Goal: Information Seeking & Learning: Learn about a topic

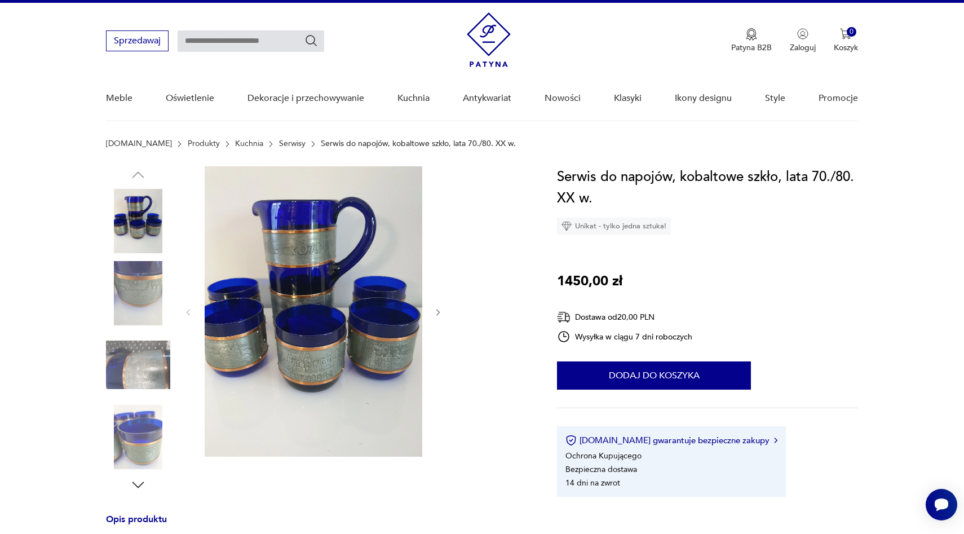
click at [438, 313] on icon "button" at bounding box center [438, 312] width 3 height 7
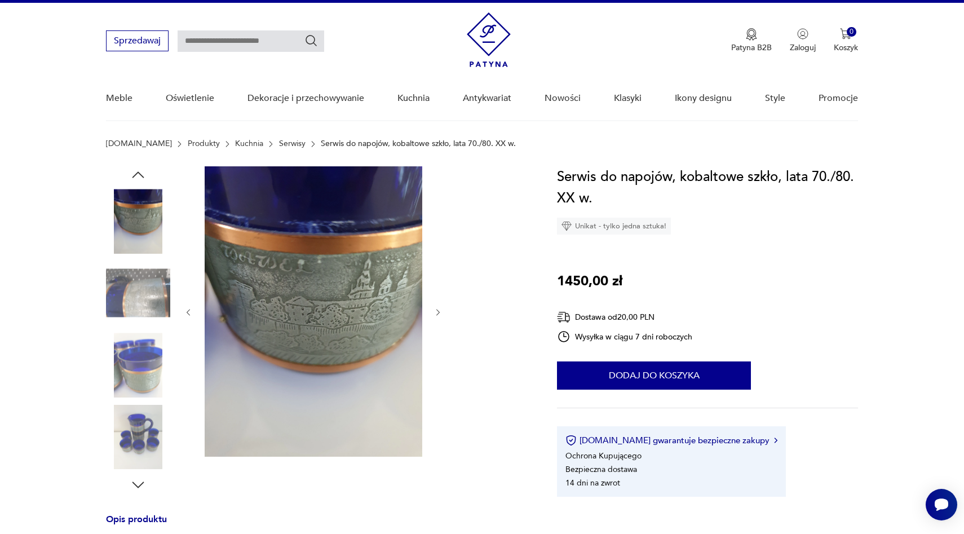
click at [438, 313] on icon "button" at bounding box center [438, 312] width 3 height 7
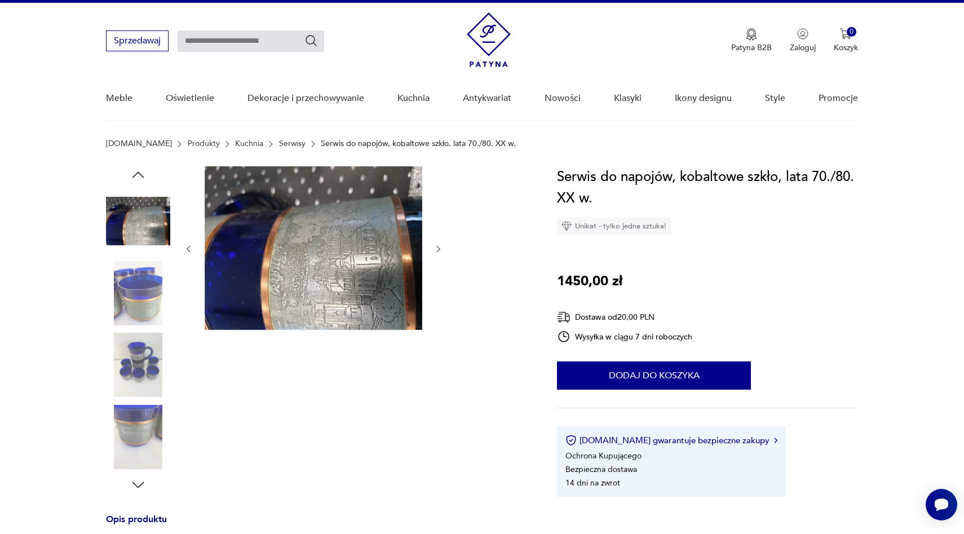
click at [438, 313] on div at bounding box center [313, 248] width 259 height 165
click at [439, 249] on icon "button" at bounding box center [439, 249] width 10 height 10
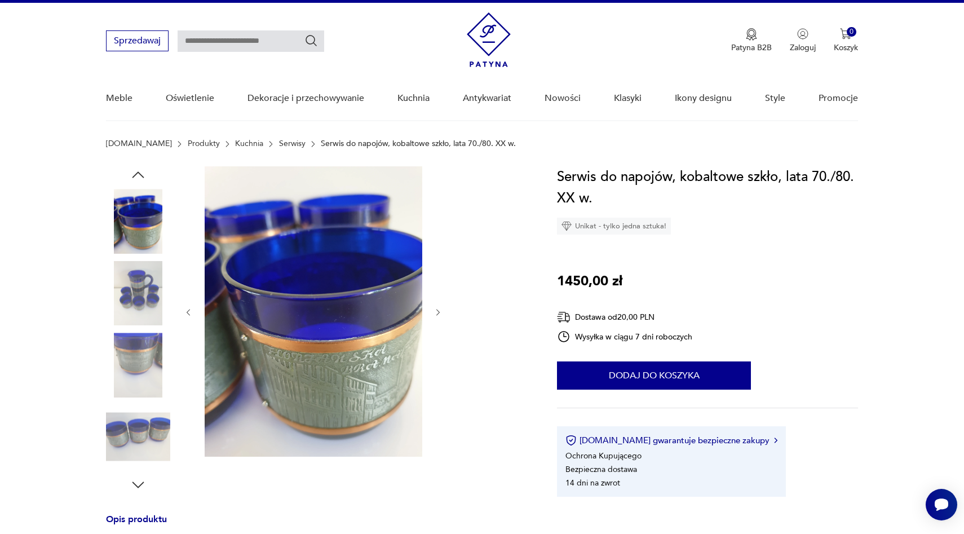
click at [439, 312] on icon "button" at bounding box center [438, 312] width 3 height 7
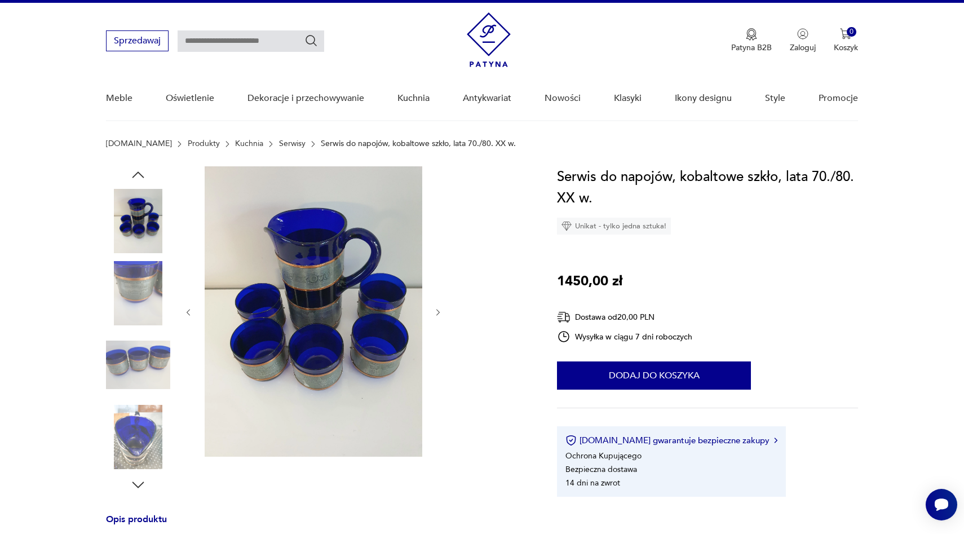
click at [439, 312] on icon "button" at bounding box center [438, 312] width 3 height 7
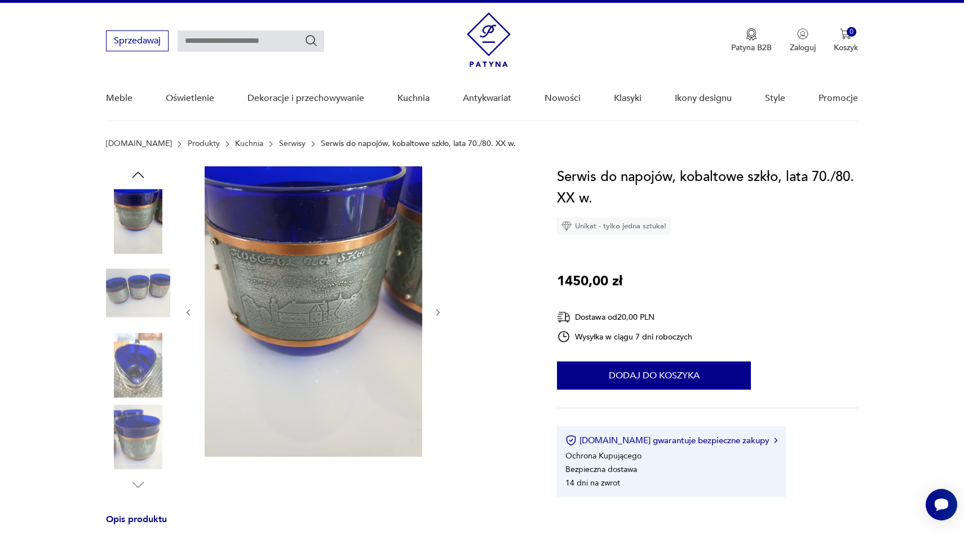
click at [270, 264] on img at bounding box center [314, 311] width 218 height 290
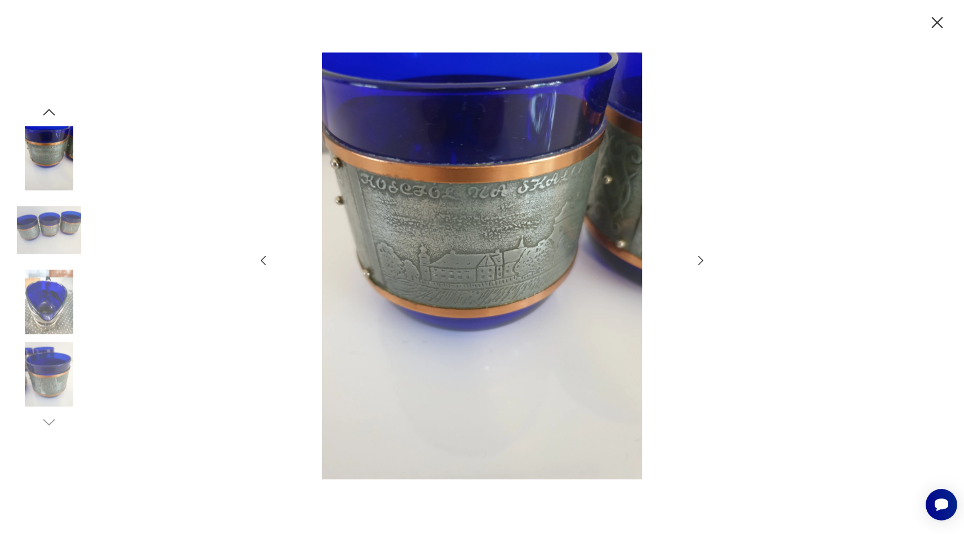
click at [938, 27] on icon "button" at bounding box center [938, 23] width 20 height 20
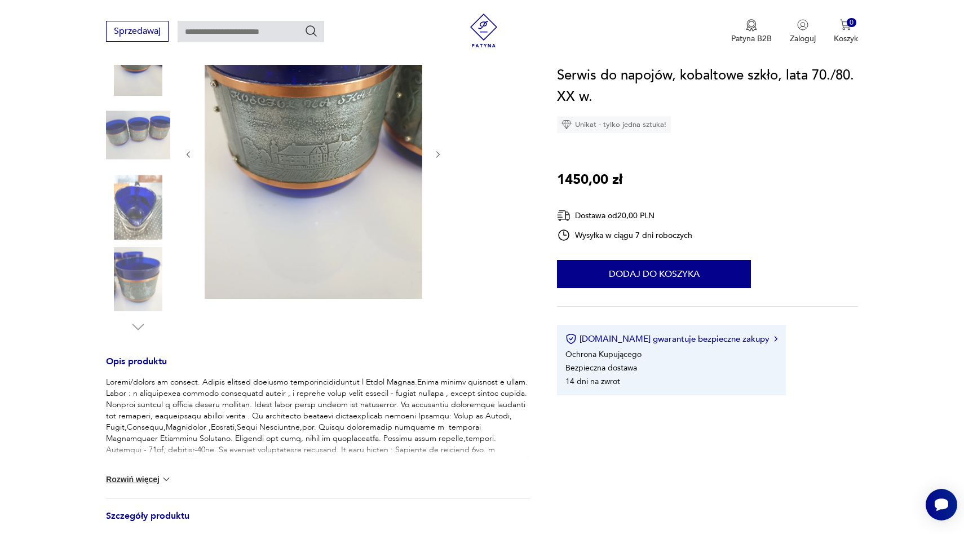
scroll to position [352, 0]
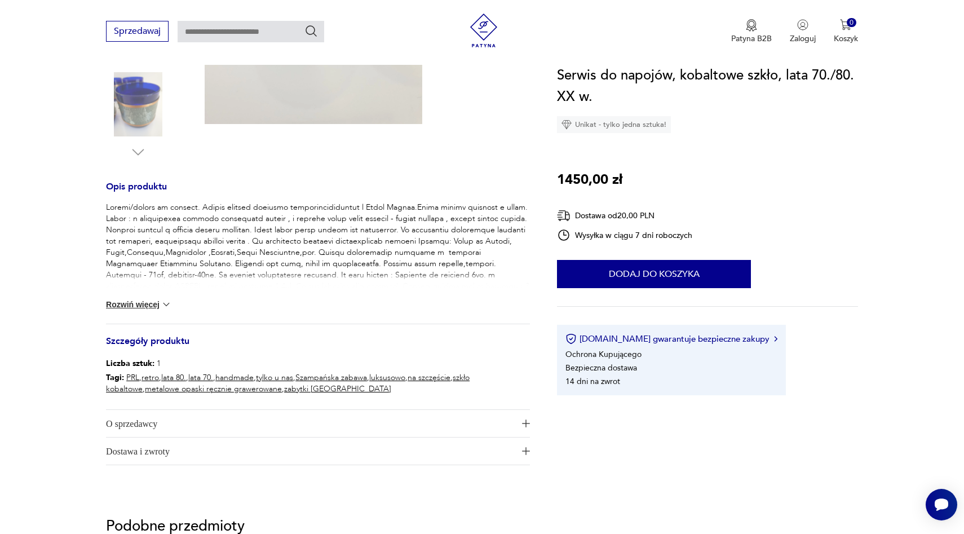
click at [145, 304] on button "Rozwiń więcej" at bounding box center [138, 304] width 65 height 11
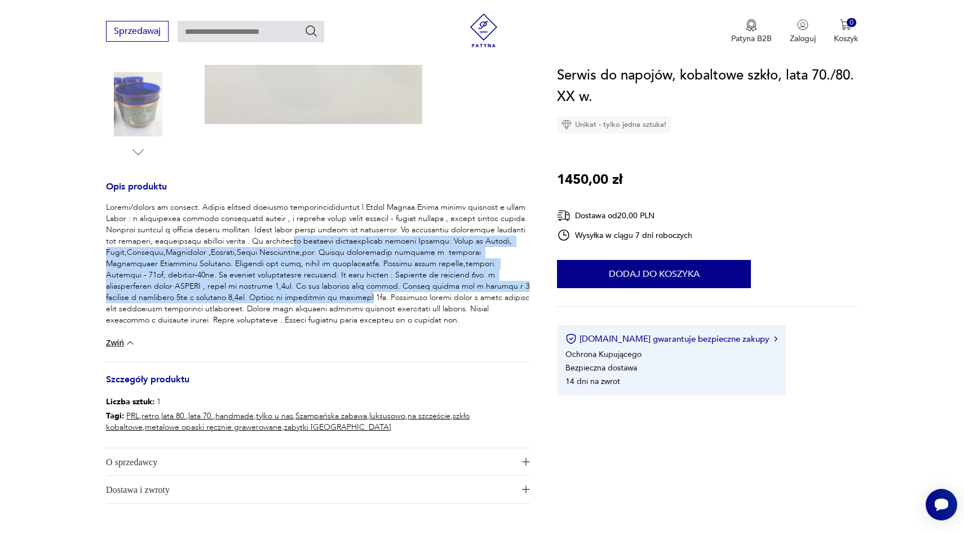
drag, startPoint x: 331, startPoint y: 237, endPoint x: 344, endPoint y: 292, distance: 56.8
click at [344, 292] on p at bounding box center [318, 264] width 424 height 124
click at [329, 262] on p at bounding box center [318, 264] width 424 height 124
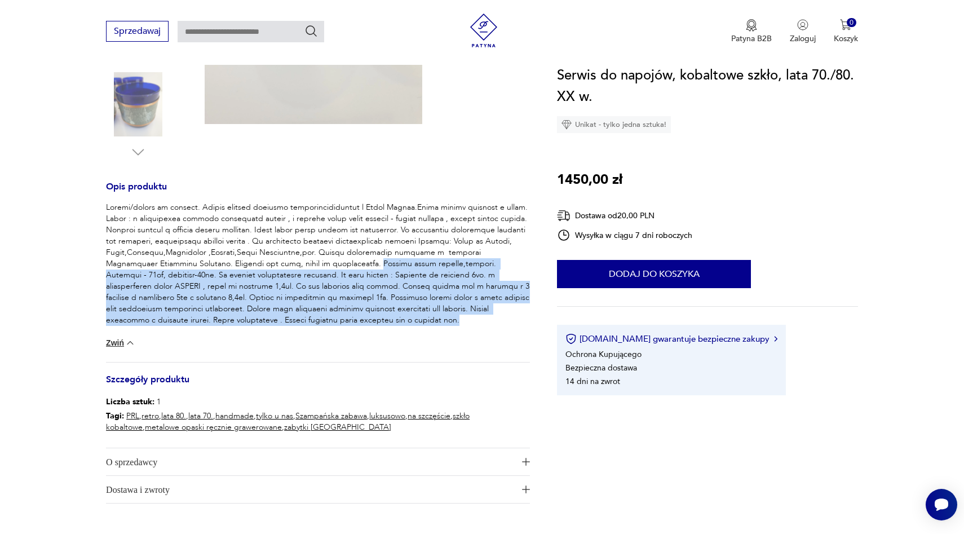
drag, startPoint x: 363, startPoint y: 262, endPoint x: 394, endPoint y: 329, distance: 73.9
click at [394, 329] on div "Zwiń" at bounding box center [318, 282] width 424 height 160
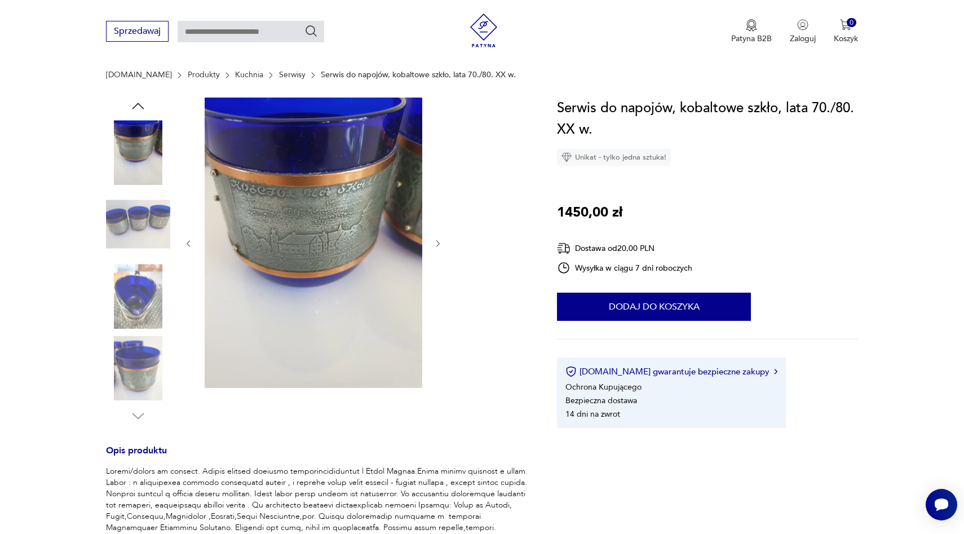
scroll to position [0, 0]
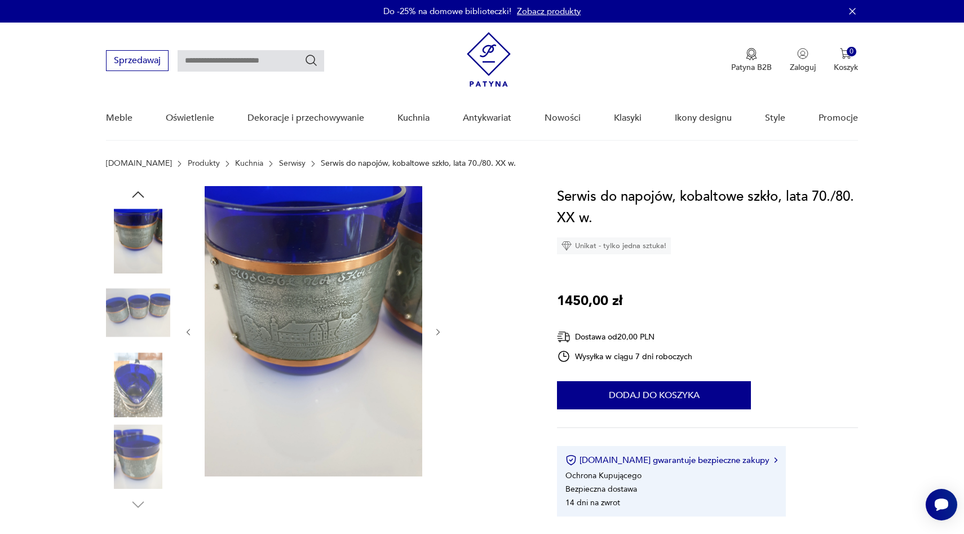
click at [259, 63] on input "text" at bounding box center [251, 60] width 147 height 21
type input "*"
type input "*********"
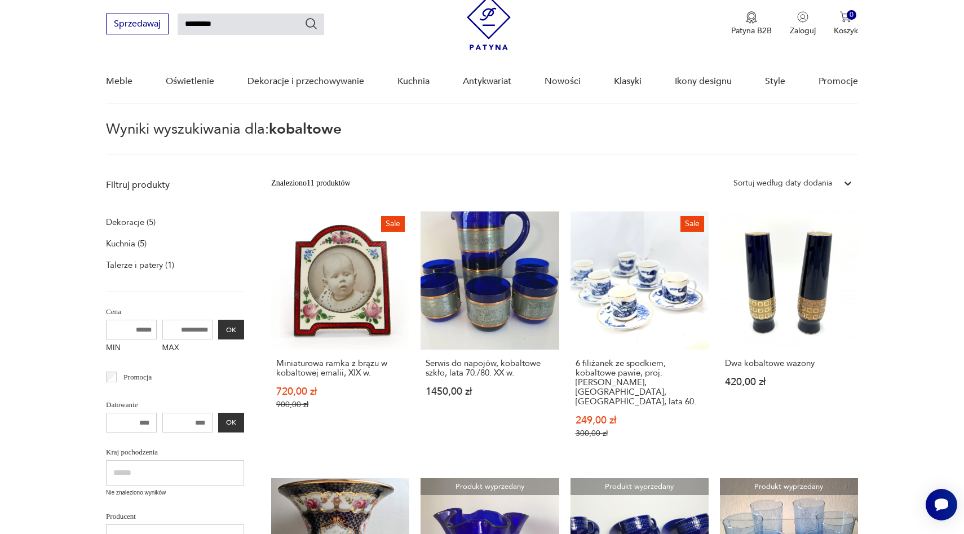
scroll to position [40, 0]
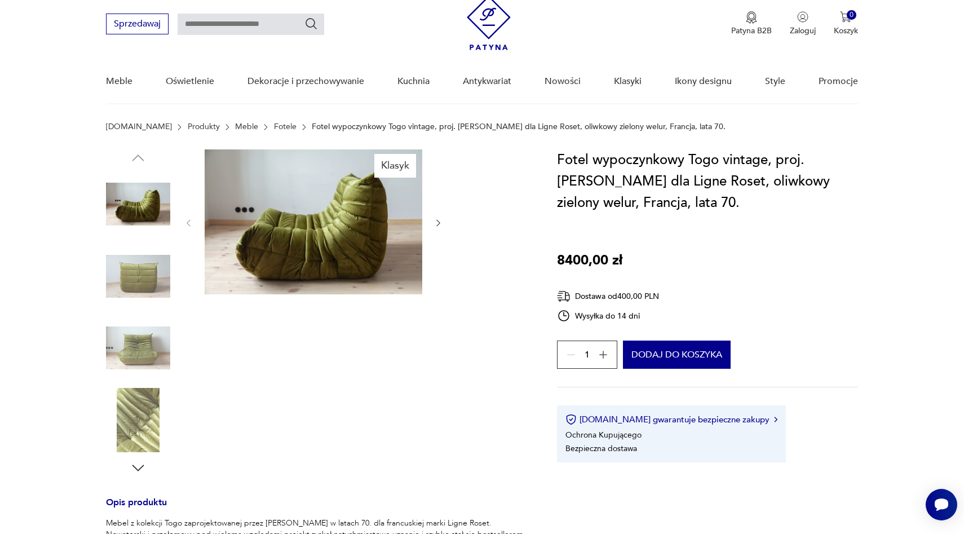
scroll to position [47, 0]
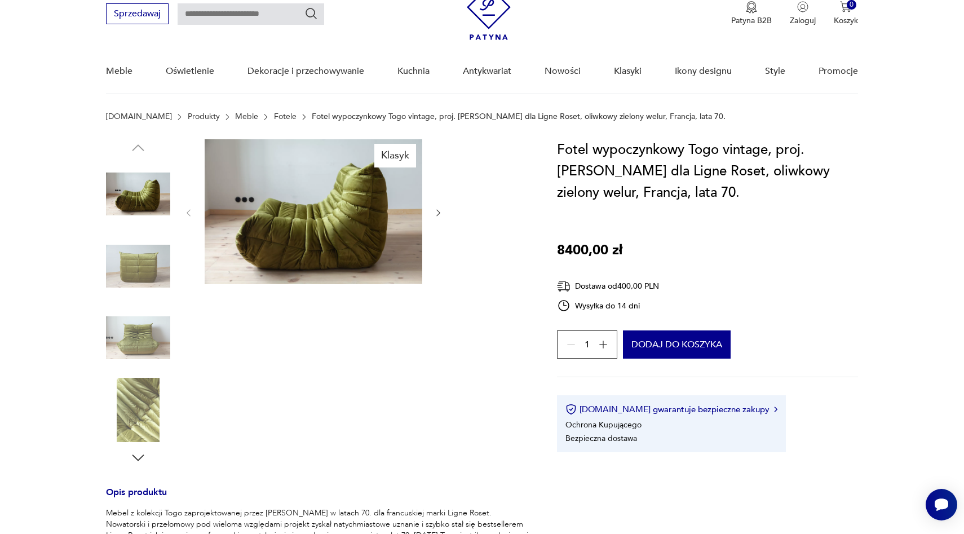
click at [438, 209] on icon "button" at bounding box center [439, 213] width 10 height 10
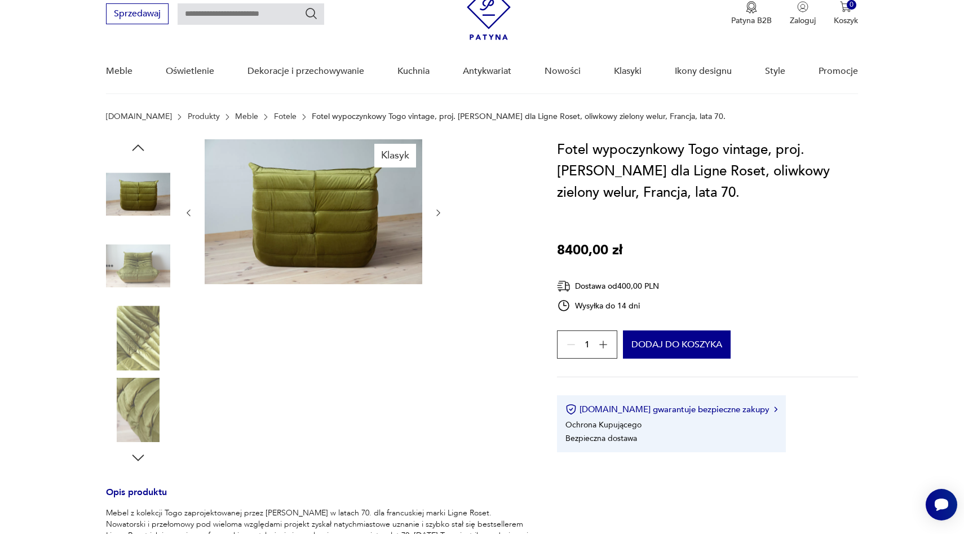
click at [438, 209] on icon "button" at bounding box center [439, 213] width 10 height 10
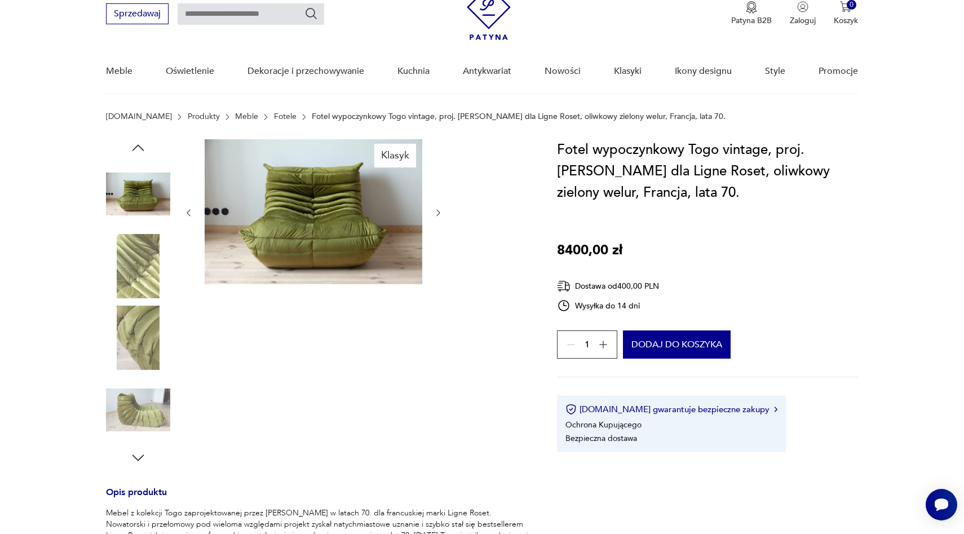
click at [438, 209] on icon "button" at bounding box center [439, 213] width 10 height 10
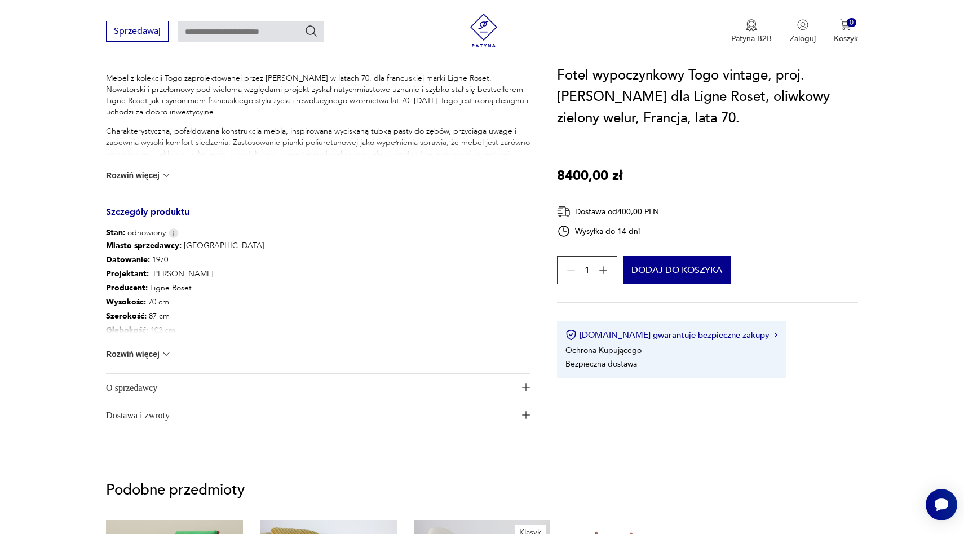
scroll to position [0, 0]
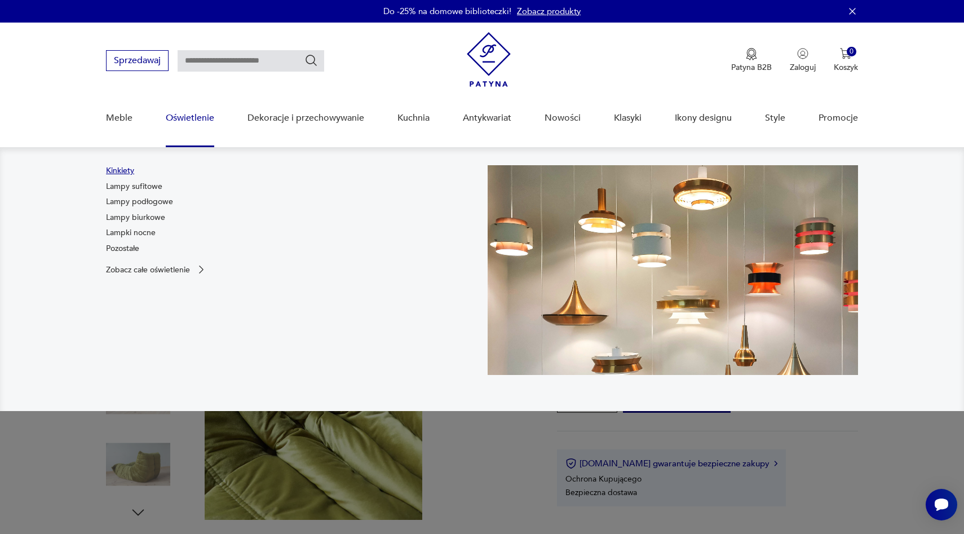
click at [123, 172] on link "Kinkiety" at bounding box center [120, 170] width 28 height 11
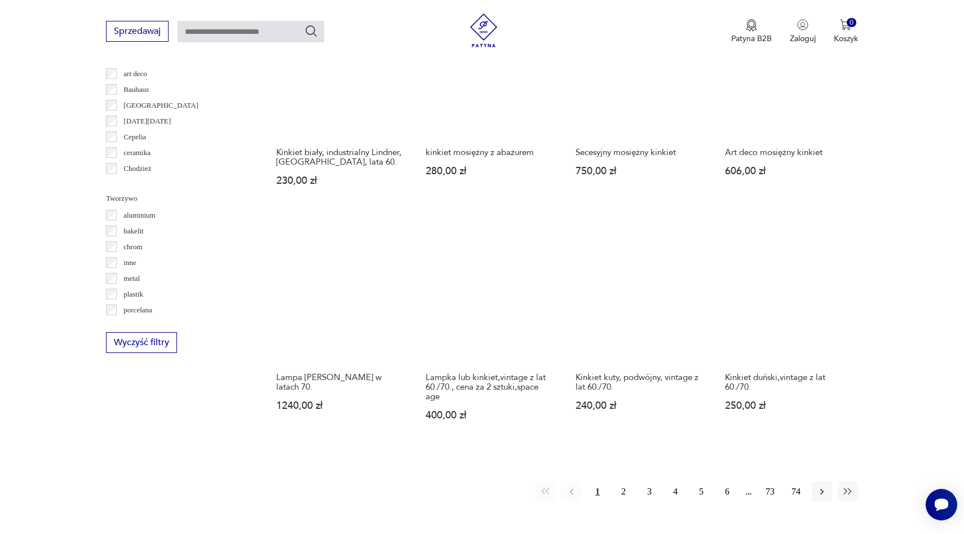
scroll to position [1139, 0]
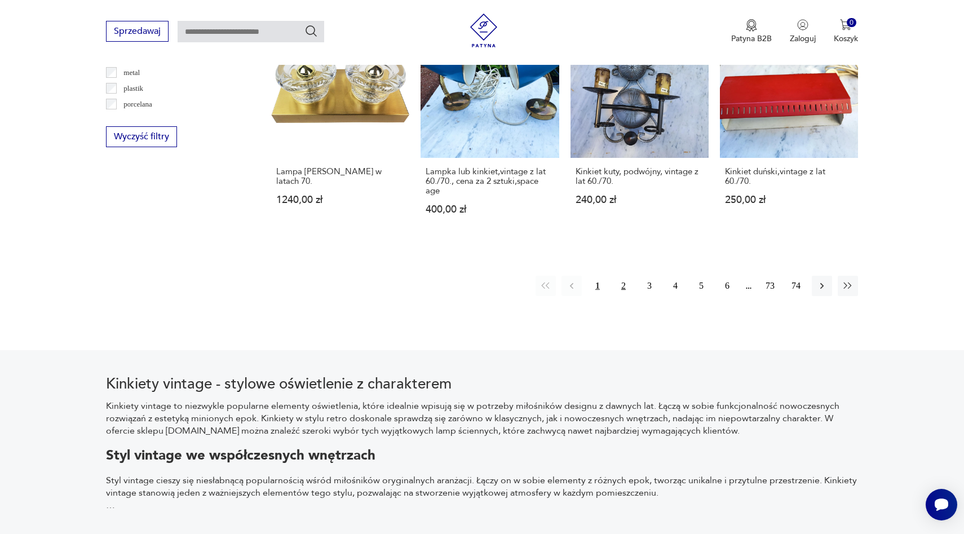
click at [625, 285] on button "2" at bounding box center [624, 286] width 20 height 20
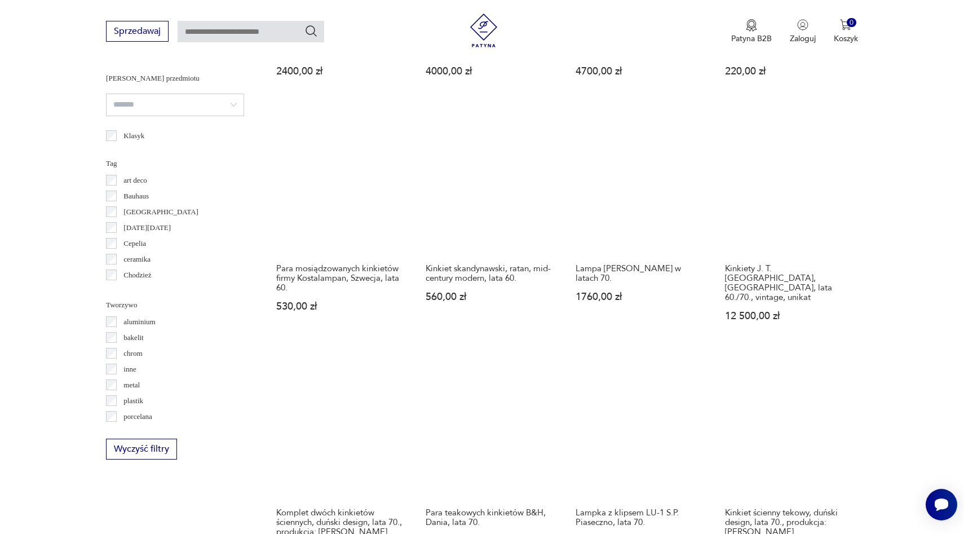
scroll to position [1148, 0]
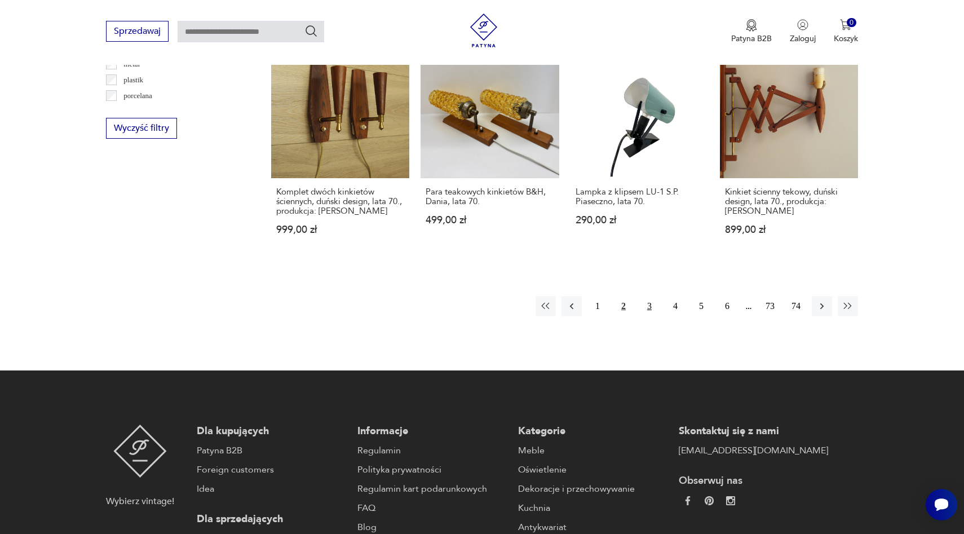
click at [649, 299] on button "3" at bounding box center [649, 306] width 20 height 20
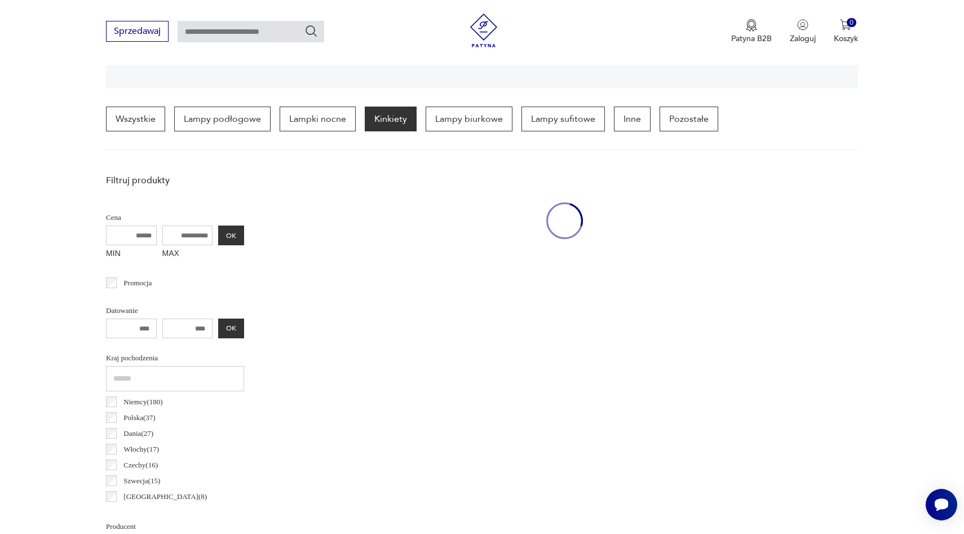
scroll to position [266, 0]
